Goal: Navigation & Orientation: Understand site structure

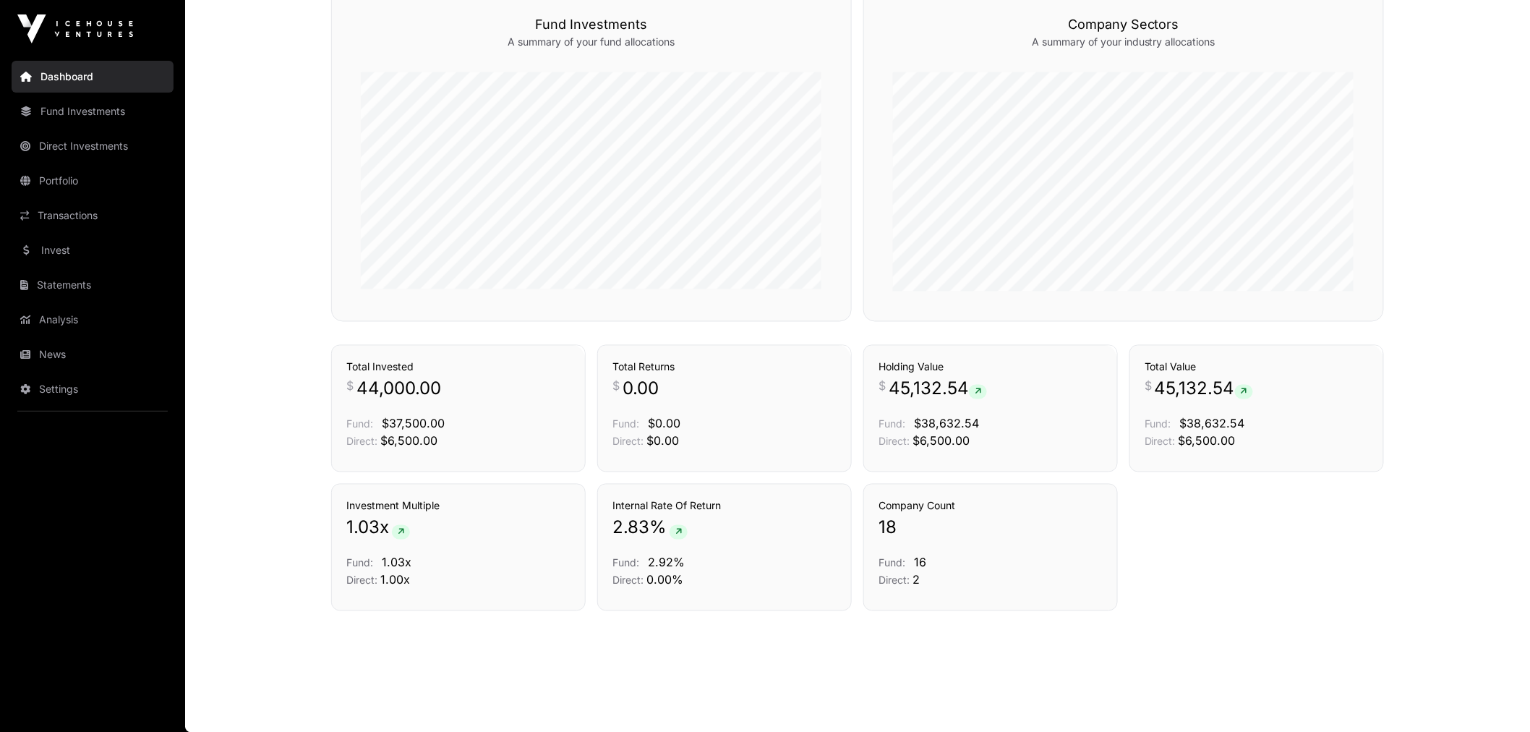
scroll to position [879, 0]
click at [111, 106] on link "Fund Investments" at bounding box center [93, 111] width 162 height 32
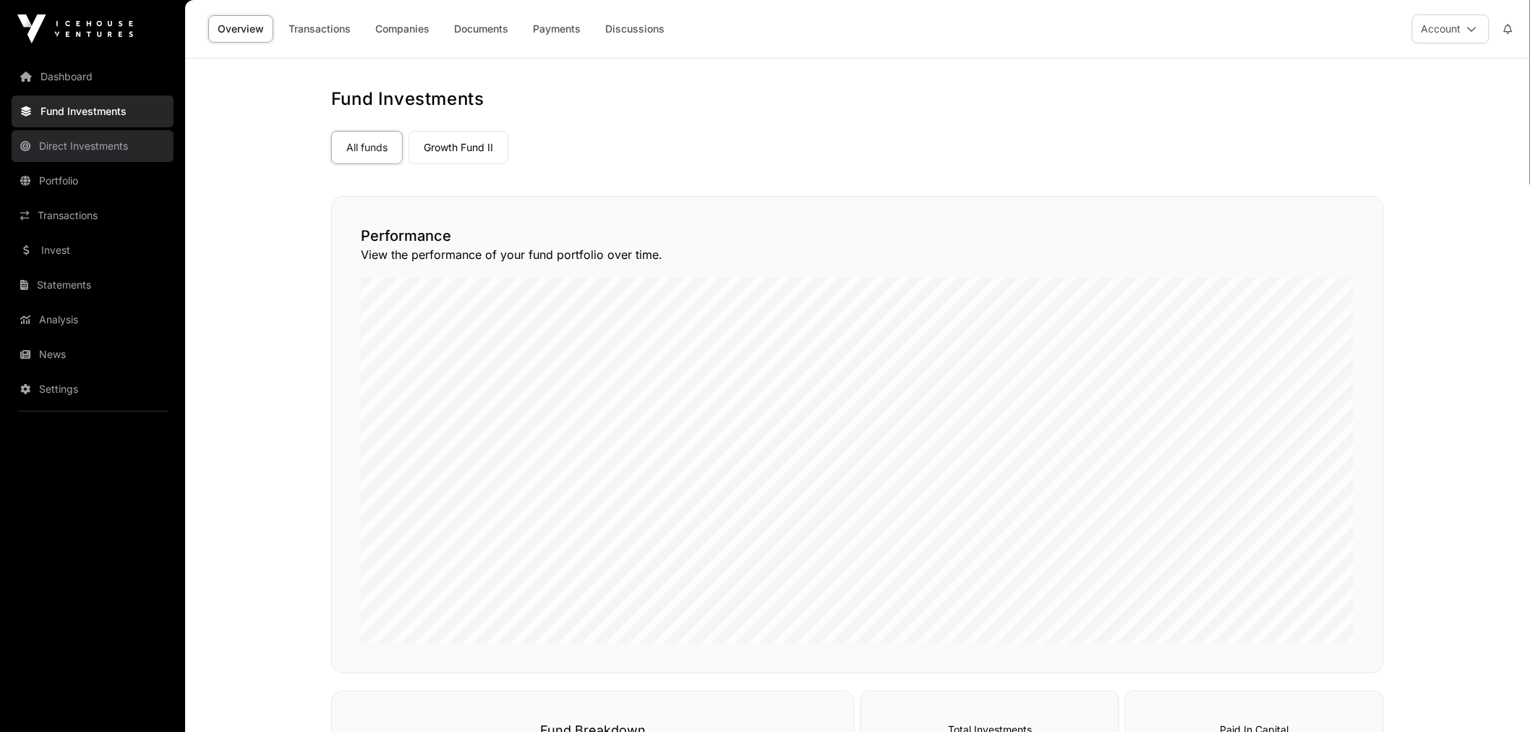
click at [93, 148] on link "Direct Investments" at bounding box center [93, 146] width 162 height 32
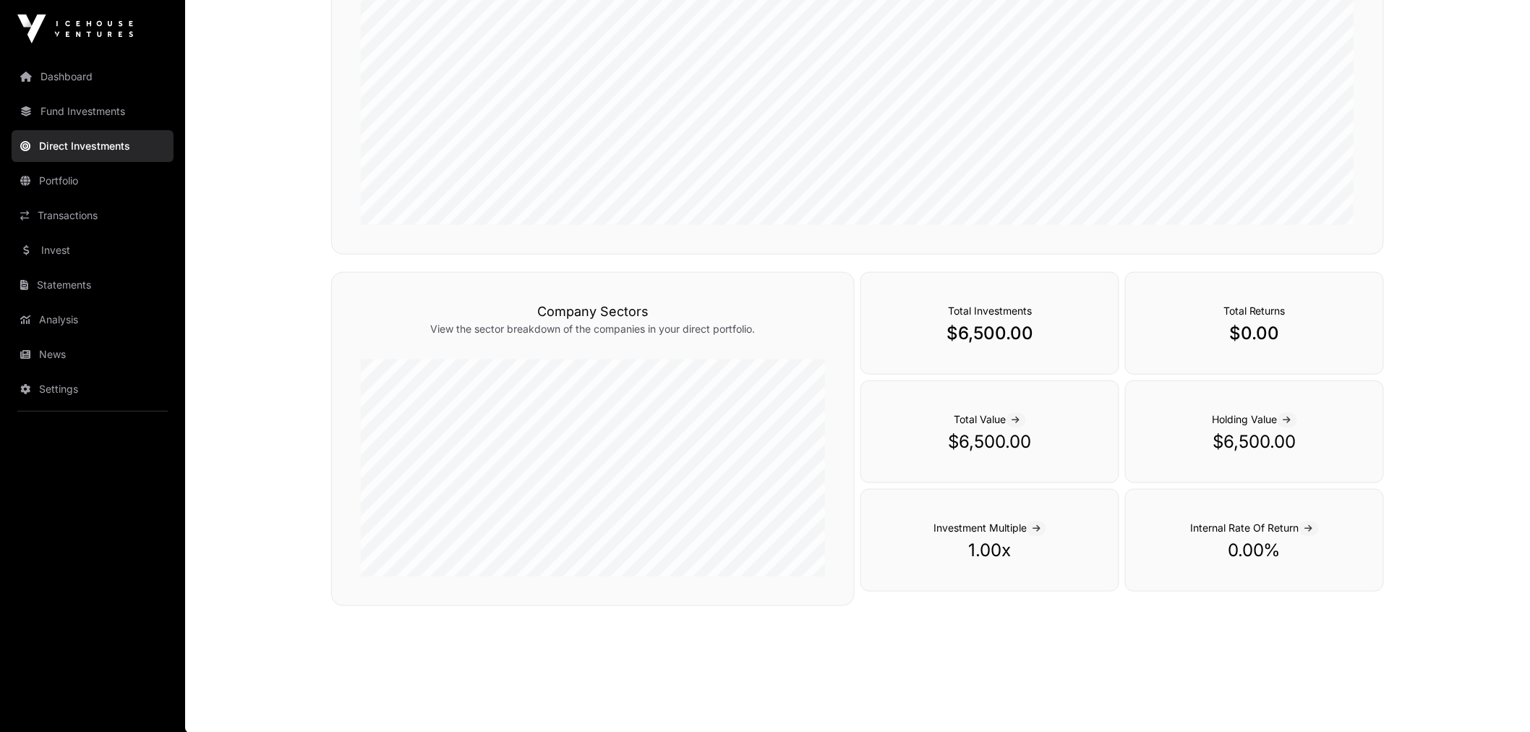
scroll to position [367, 0]
click at [90, 189] on link "Portfolio" at bounding box center [93, 181] width 162 height 32
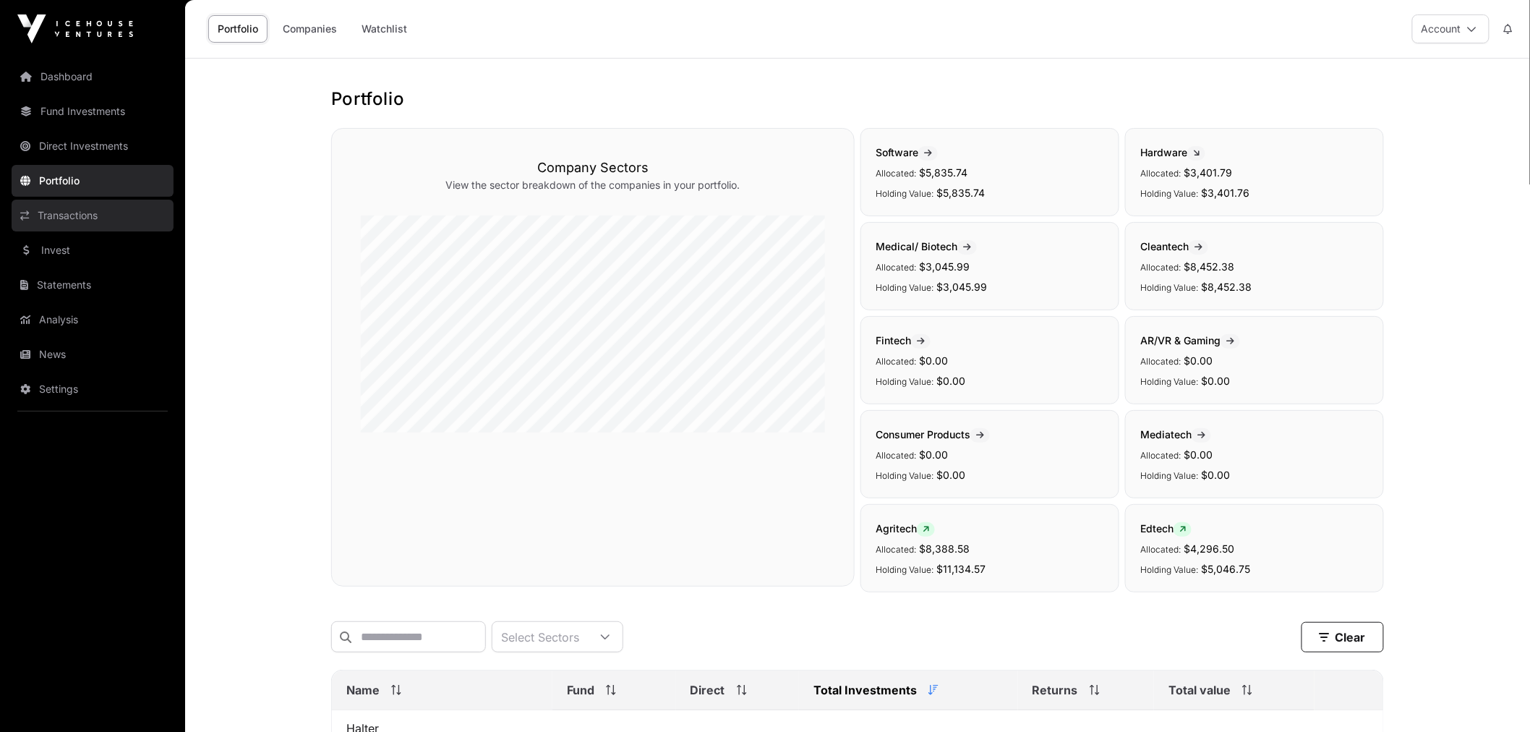
click at [100, 221] on link "Transactions" at bounding box center [93, 216] width 162 height 32
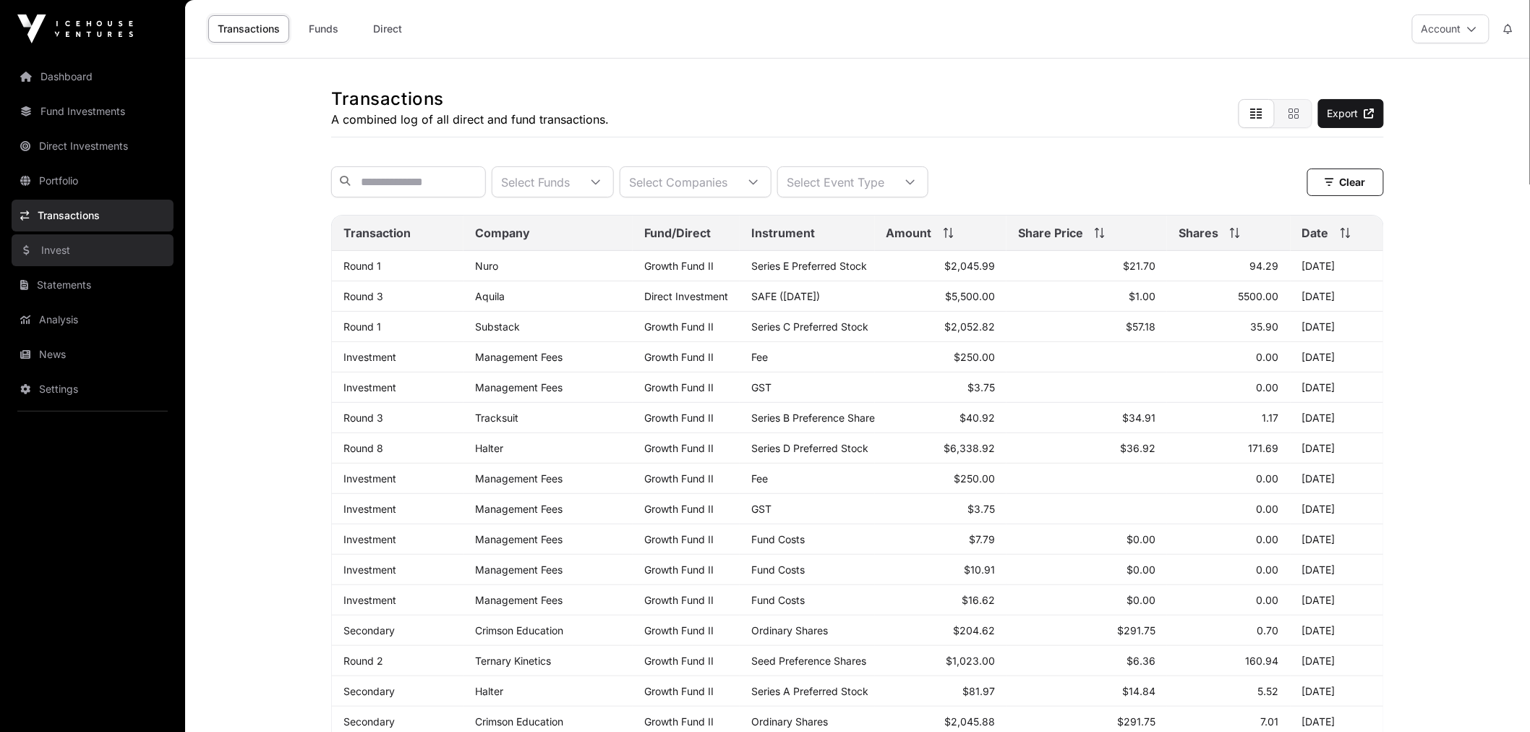
click at [76, 259] on link "Invest" at bounding box center [93, 250] width 162 height 32
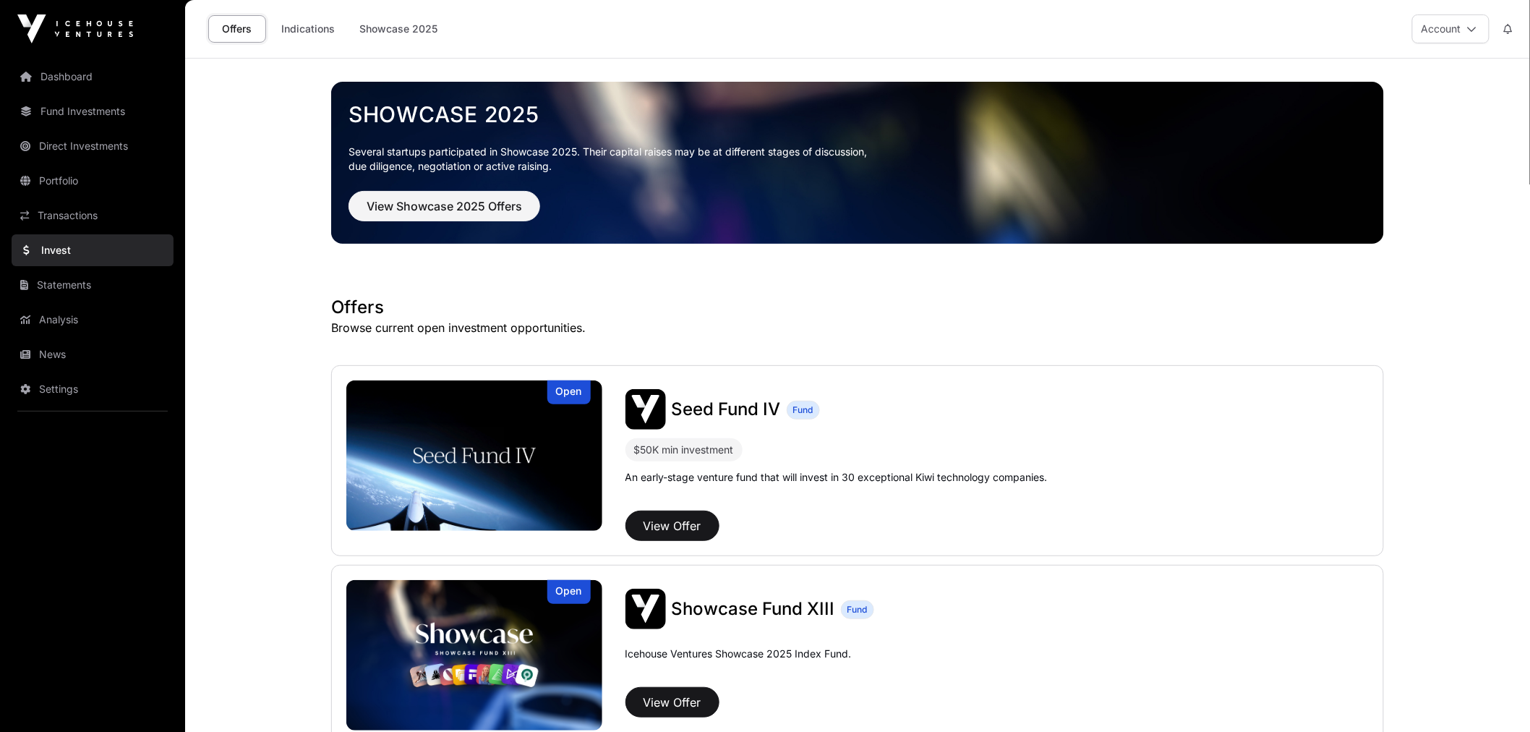
drag, startPoint x: 205, startPoint y: 452, endPoint x: 196, endPoint y: 167, distance: 285.1
click at [297, 15] on link "Indications" at bounding box center [308, 28] width 72 height 27
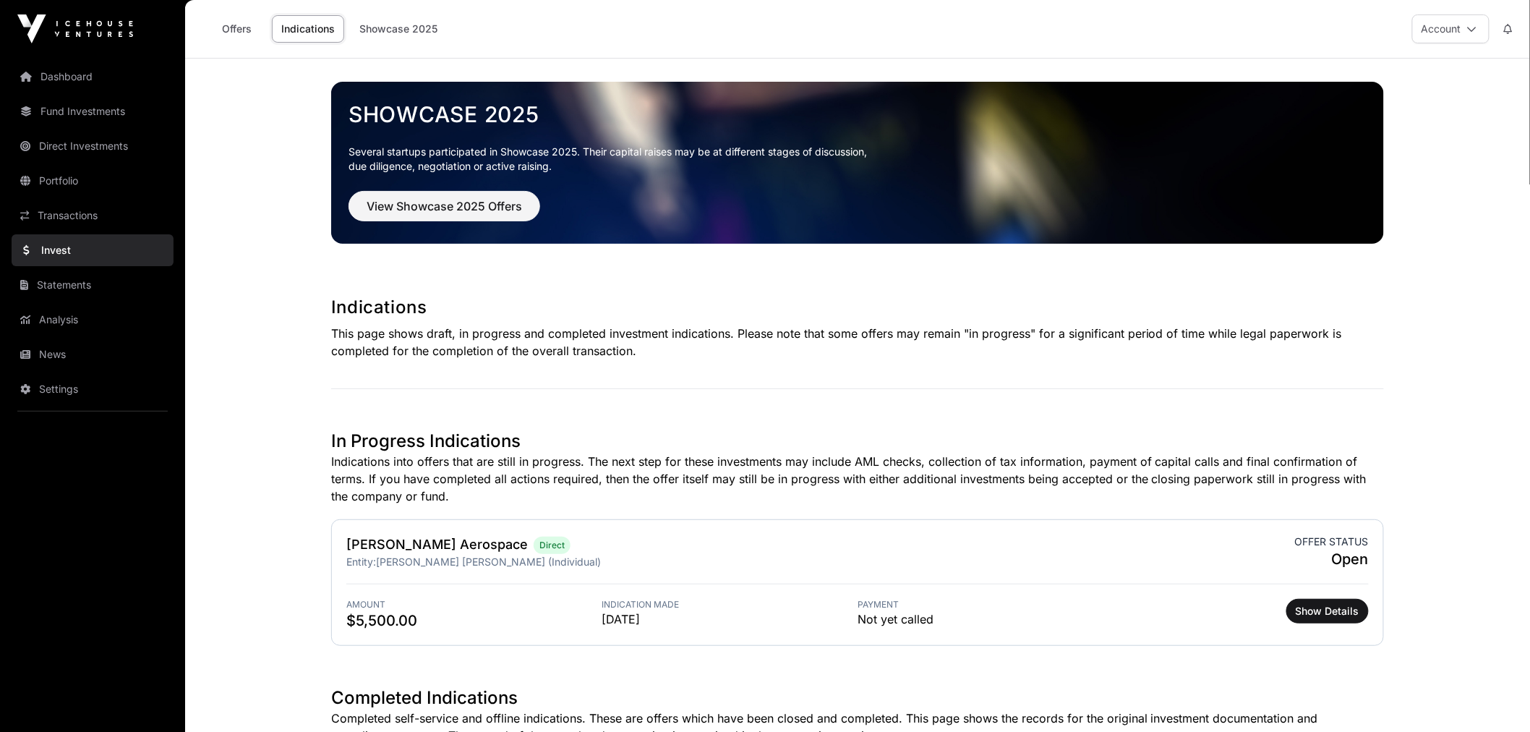
click at [81, 53] on div "Dashboard Fund Investments Direct Investments Portfolio Transactions Invest Sta…" at bounding box center [92, 366] width 185 height 732
click at [81, 69] on link "Dashboard" at bounding box center [93, 77] width 162 height 32
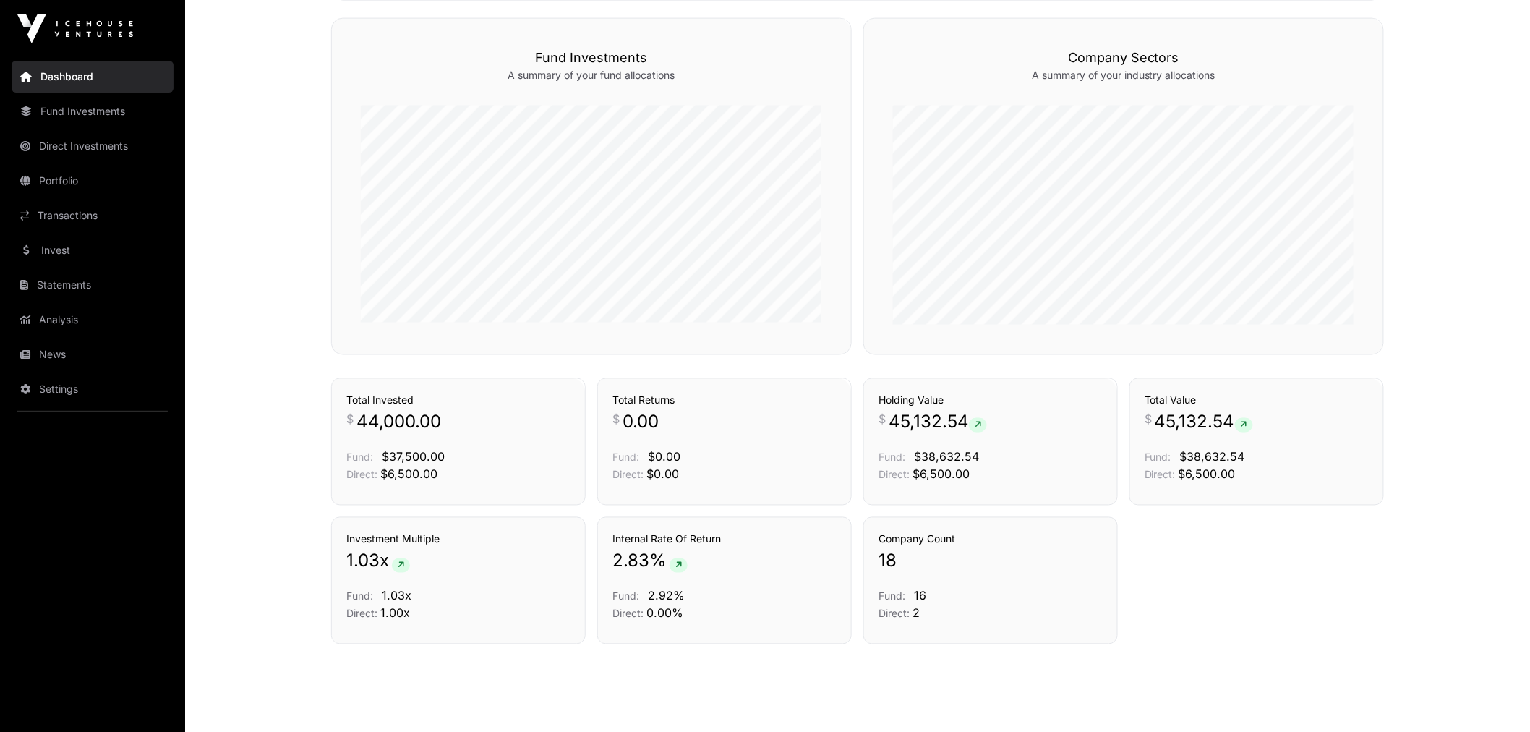
scroll to position [879, 0]
